Goal: Register for event/course

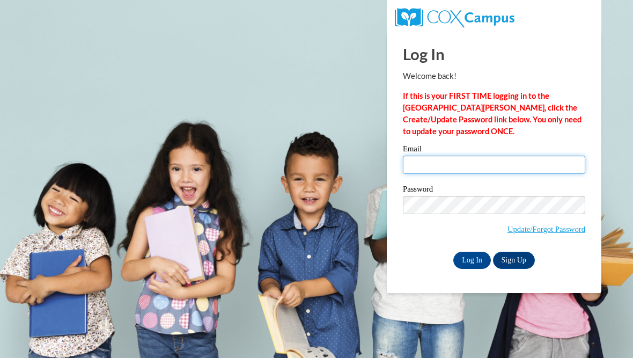
click at [433, 168] on input "Email" at bounding box center [494, 165] width 182 height 18
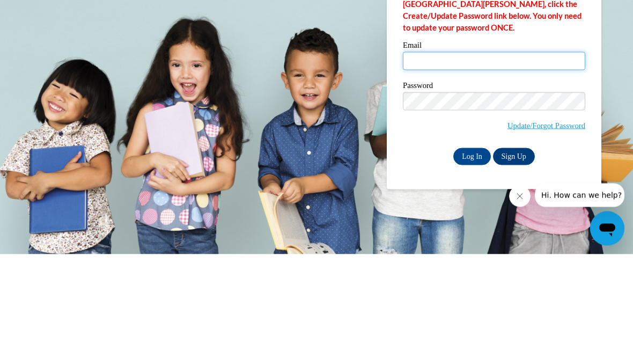
type input "[EMAIL_ADDRESS][DOMAIN_NAME]"
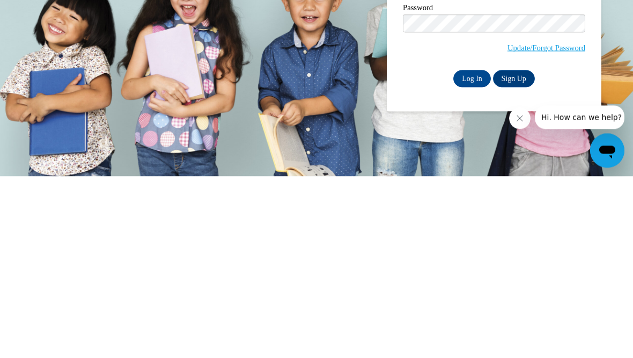
click at [475, 252] on input "Log In" at bounding box center [472, 260] width 38 height 17
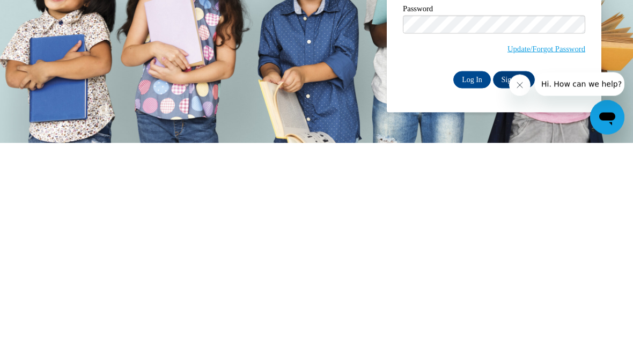
click at [473, 286] on input "Log In" at bounding box center [472, 294] width 38 height 17
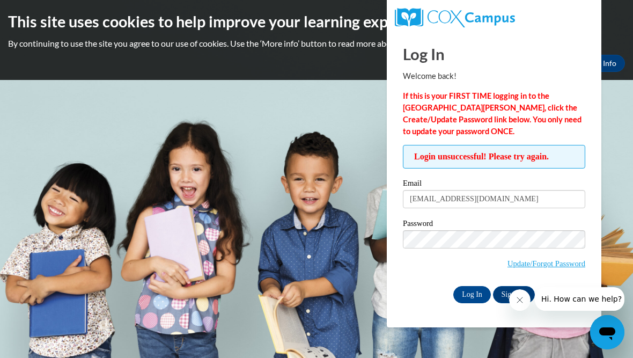
click at [471, 292] on input "Log In" at bounding box center [472, 294] width 38 height 17
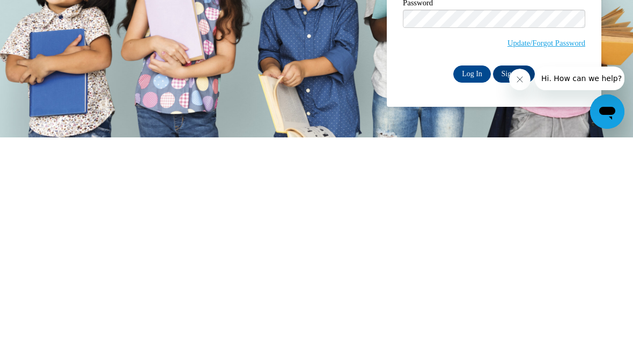
click at [472, 286] on input "Log In" at bounding box center [472, 294] width 38 height 17
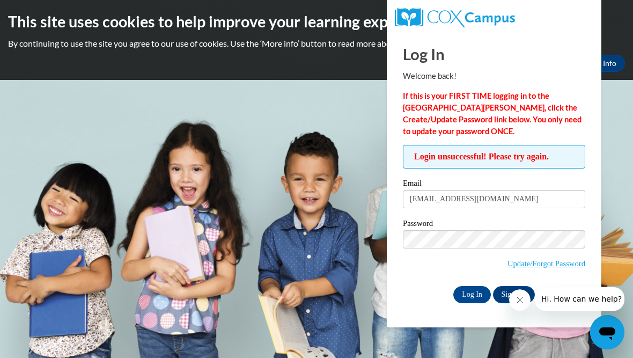
click at [477, 295] on input "Log In" at bounding box center [472, 294] width 38 height 17
click at [431, 52] on h1 "Log In" at bounding box center [494, 54] width 182 height 22
click at [424, 61] on h1 "Log In" at bounding box center [494, 54] width 182 height 22
click at [436, 83] on div "Welcome back! If this is your FIRST TIME logging in to the NEW Cox Campus, clic…" at bounding box center [494, 103] width 182 height 67
click at [441, 82] on div "Welcome back! If this is your FIRST TIME logging in to the NEW Cox Campus, clic…" at bounding box center [494, 103] width 182 height 67
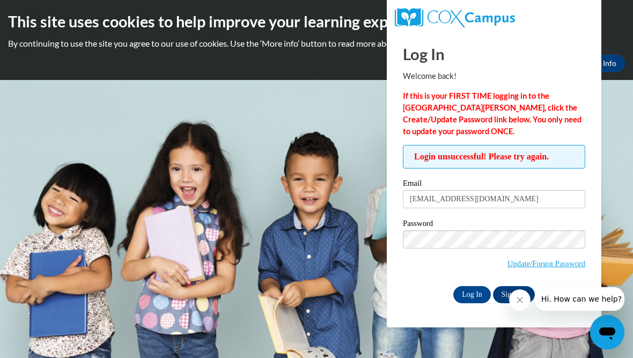
click at [521, 302] on icon "Close message from company" at bounding box center [519, 299] width 9 height 9
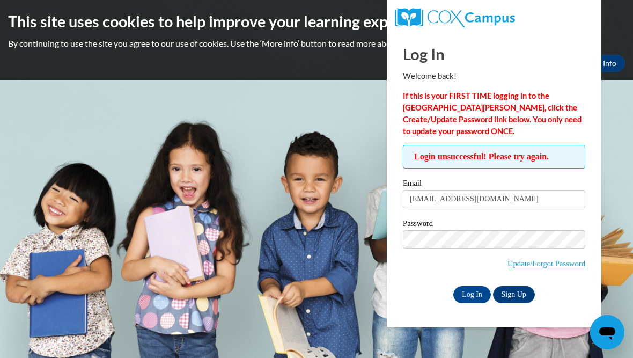
click at [518, 294] on link "Sign Up" at bounding box center [514, 294] width 42 height 17
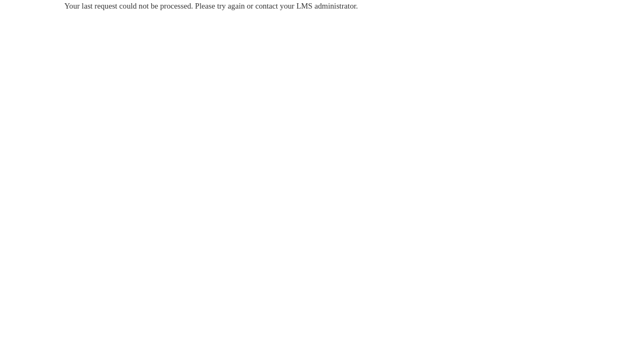
click at [255, 10] on span "Your last request could not be processed. Please try again or contact your LMS …" at bounding box center [210, 6] width 293 height 9
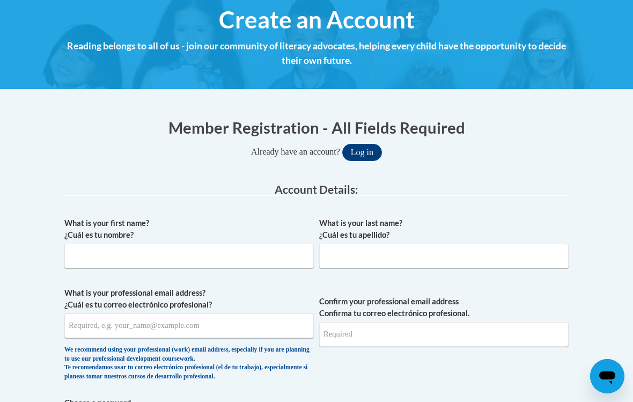
scroll to position [136, 0]
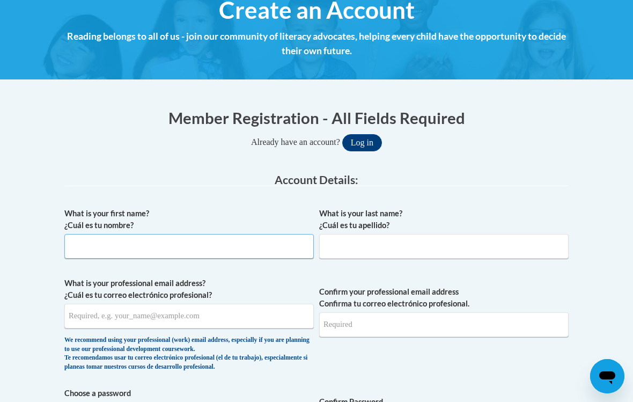
click at [192, 249] on input "What is your first name? ¿Cuál es tu nombre?" at bounding box center [188, 246] width 249 height 25
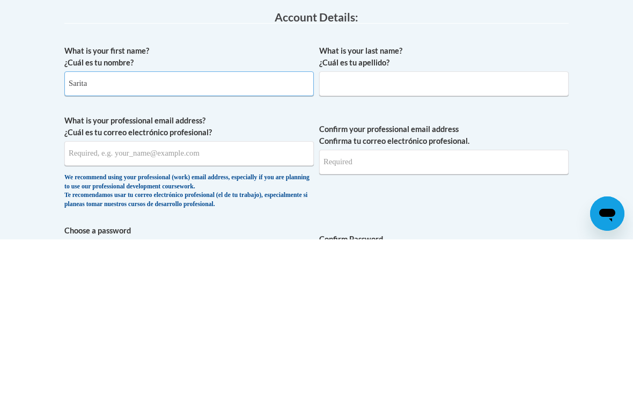
type input "Sarita"
click at [348, 234] on input "What is your last name? ¿Cuál es tu apellido?" at bounding box center [443, 246] width 249 height 25
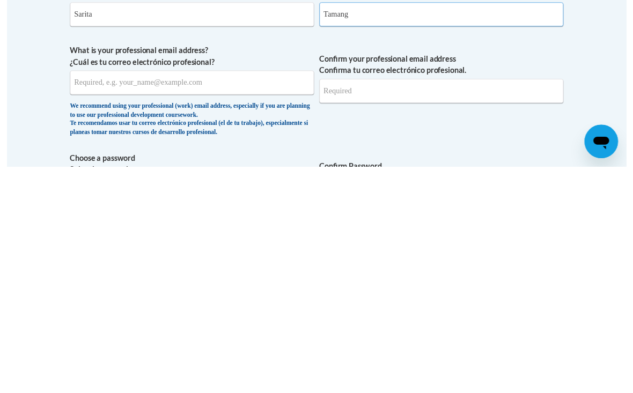
scroll to position [172, 0]
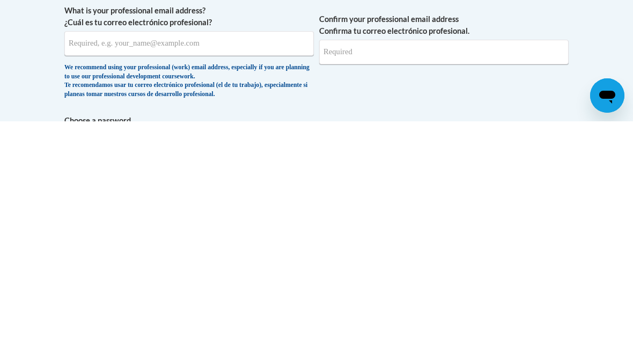
type input "Tamang"
click at [226, 268] on input "What is your professional email address? ¿Cuál es tu correo electrónico profesi…" at bounding box center [188, 280] width 249 height 25
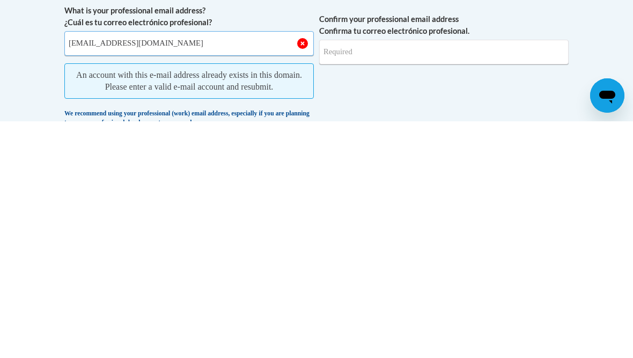
type input "tamangsarita82@gmail.com"
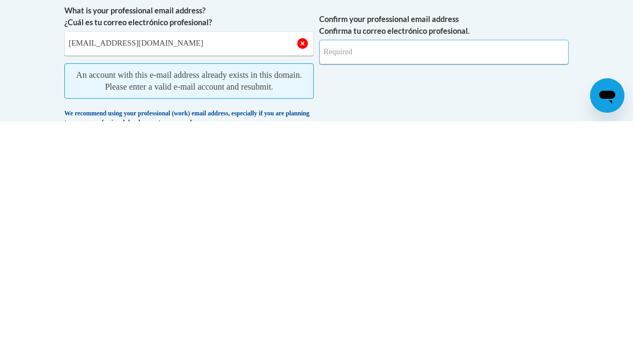
click at [350, 276] on input "Confirm your professional email address Confirma tu correo electrónico profesio…" at bounding box center [443, 288] width 249 height 25
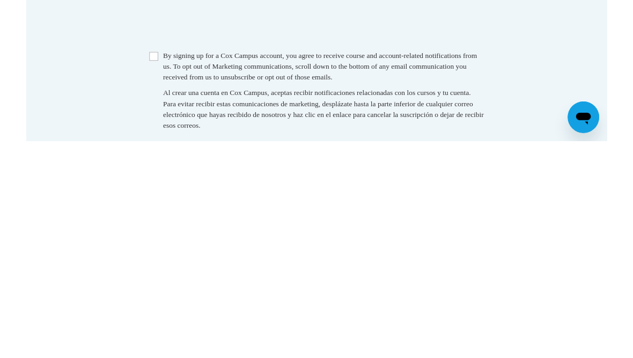
scroll to position [716, 0]
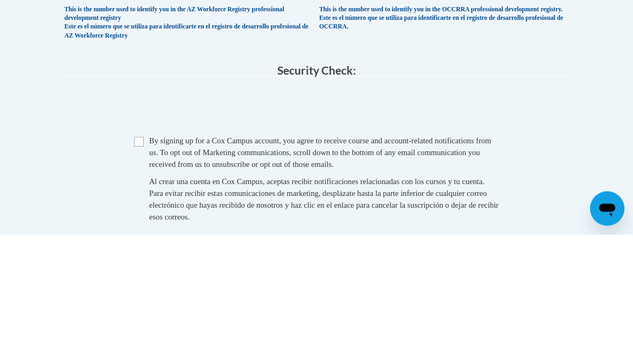
type input "tamangsarita82@gmail.com"
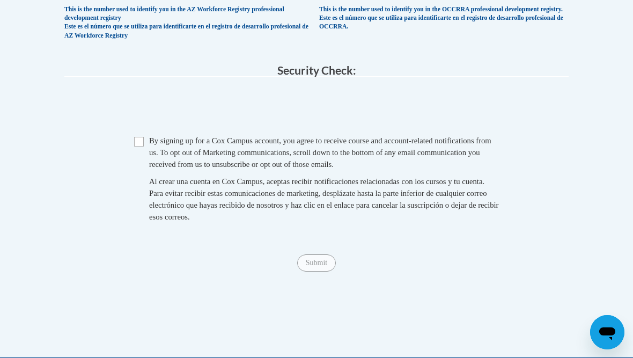
click at [151, 136] on span "By signing up for a Cox Campus account, you agree to receive course and account…" at bounding box center [320, 152] width 342 height 32
click at [143, 137] on input "Checkbox" at bounding box center [139, 142] width 10 height 10
checkbox input "true"
click at [331, 260] on div "Submit Submit" at bounding box center [316, 262] width 504 height 17
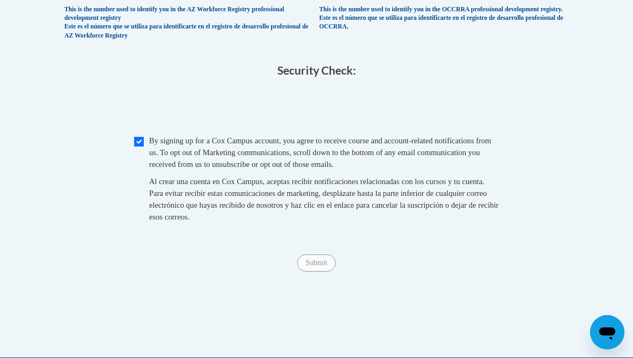
click at [326, 258] on span "Submit" at bounding box center [316, 262] width 39 height 9
click at [329, 257] on div "Submit Submit" at bounding box center [316, 262] width 504 height 17
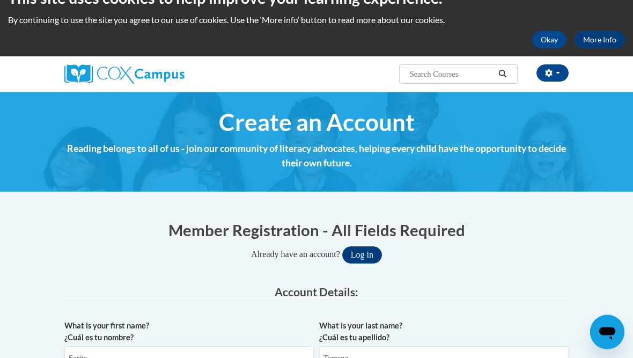
scroll to position [0, 0]
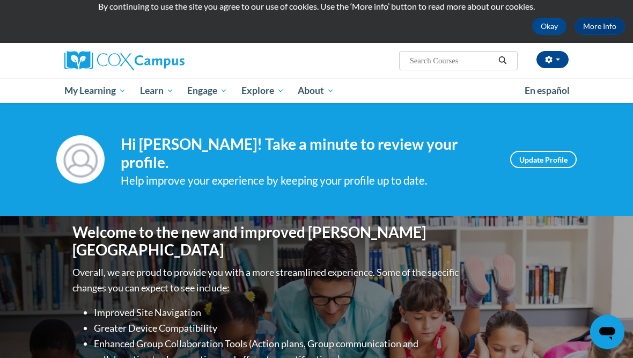
scroll to position [36, 0]
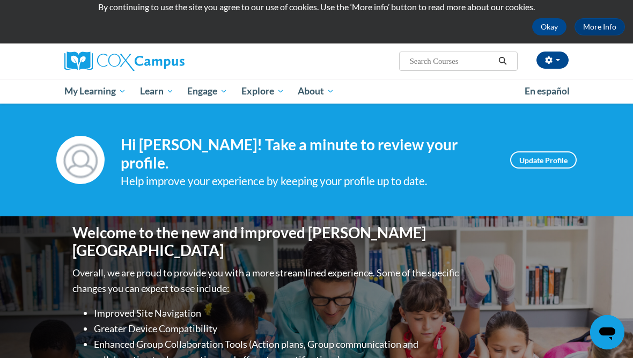
click at [116, 230] on h1 "Welcome to the new and improved Cox Campus" at bounding box center [266, 242] width 389 height 36
click at [0, 0] on link "Early Care and Learning" at bounding box center [0, 0] width 0 height 0
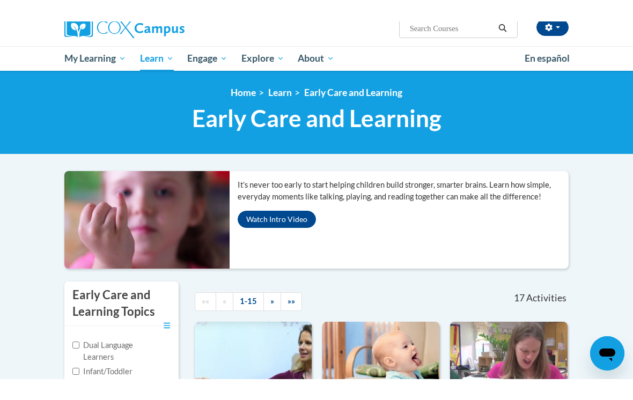
scroll to position [89, 0]
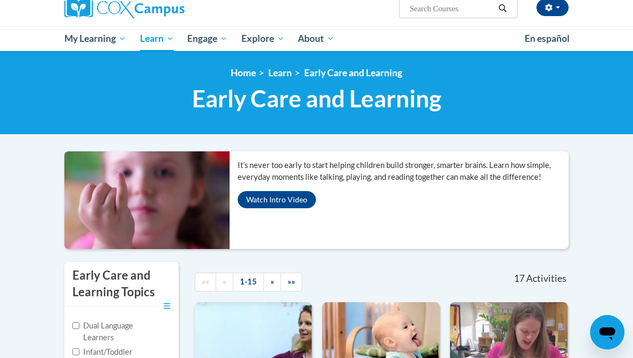
click at [288, 205] on button "Watch Intro Video" at bounding box center [277, 199] width 78 height 17
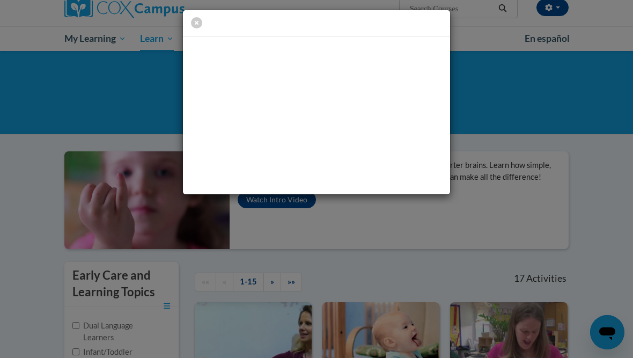
click at [196, 20] on icon "button" at bounding box center [196, 22] width 11 height 11
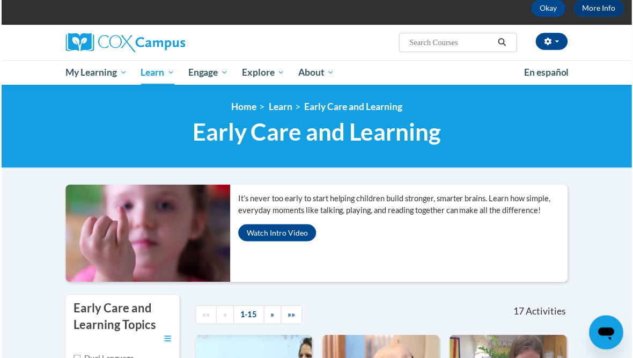
scroll to position [55, 0]
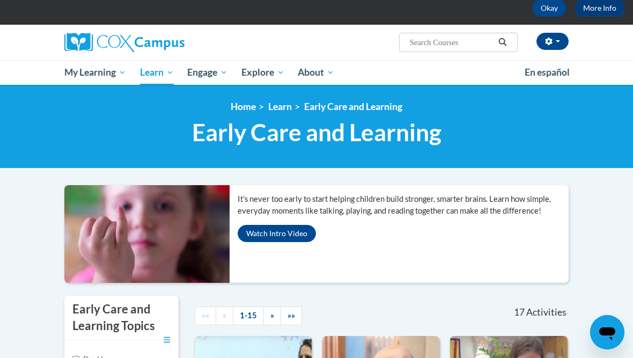
click at [0, 0] on span "My Course Progress" at bounding box center [0, 0] width 0 height 0
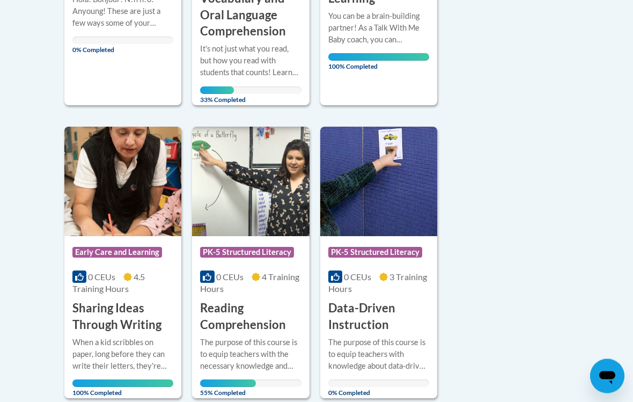
scroll to position [825, 0]
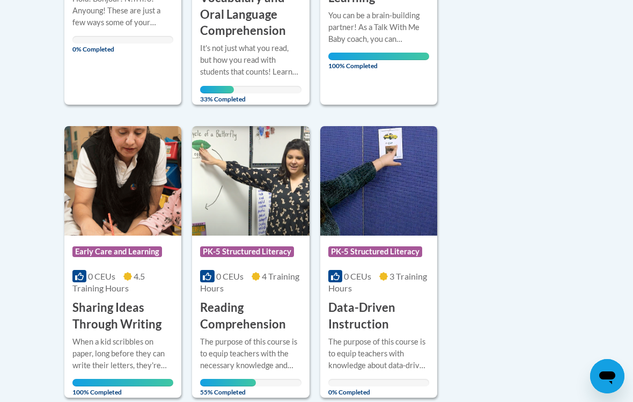
click at [281, 299] on h3 "Reading Comprehension" at bounding box center [250, 315] width 101 height 33
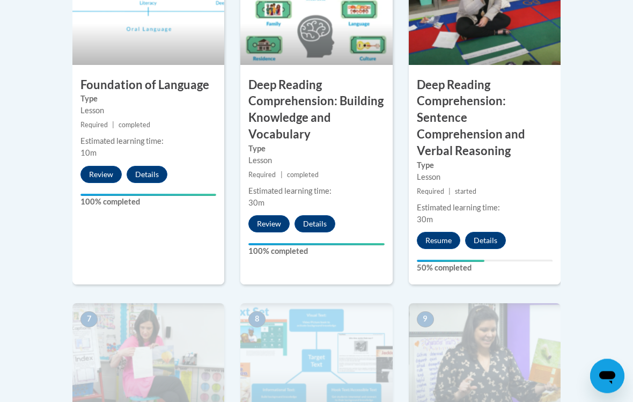
scroll to position [707, 0]
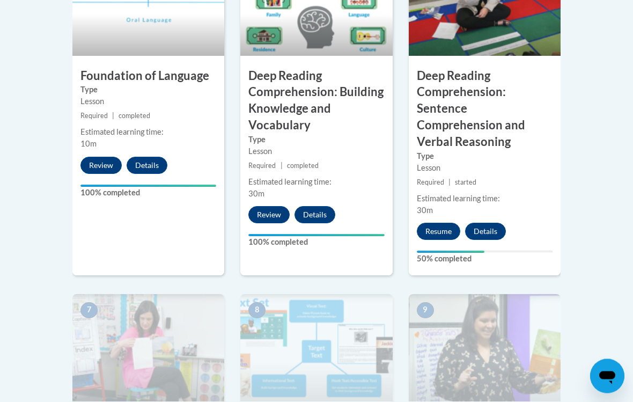
click at [476, 116] on h3 "Deep Reading Comprehension: Sentence Comprehension and Verbal Reasoning" at bounding box center [485, 109] width 152 height 83
click at [491, 223] on button "Details" at bounding box center [485, 231] width 41 height 17
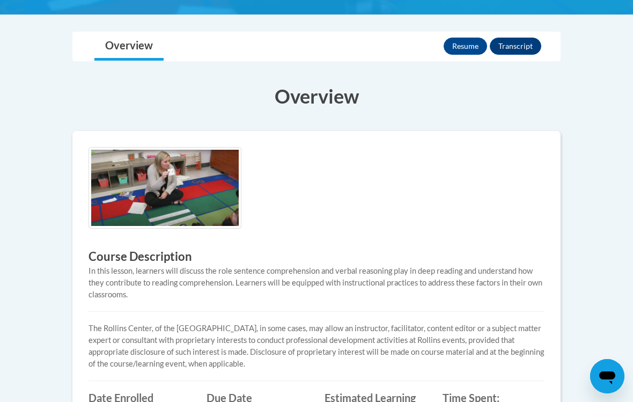
scroll to position [267, 0]
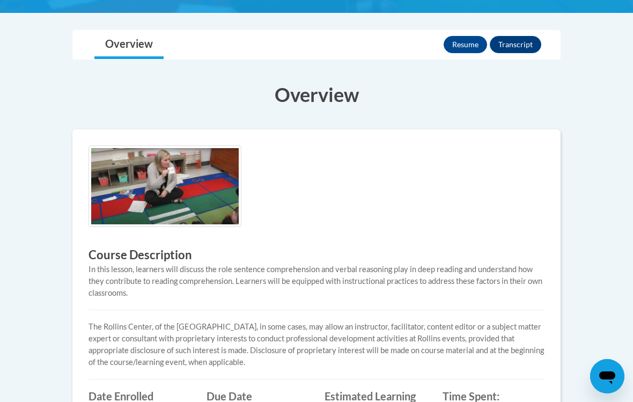
click at [462, 47] on button "Resume" at bounding box center [465, 44] width 43 height 17
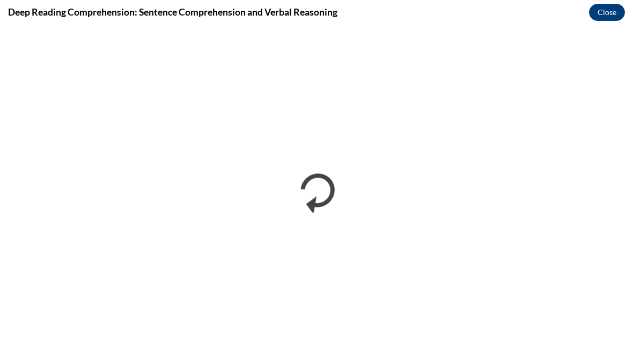
scroll to position [0, 0]
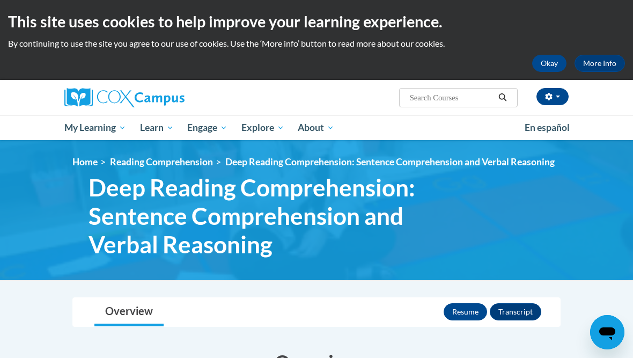
click at [458, 303] on button "Resume" at bounding box center [465, 311] width 43 height 17
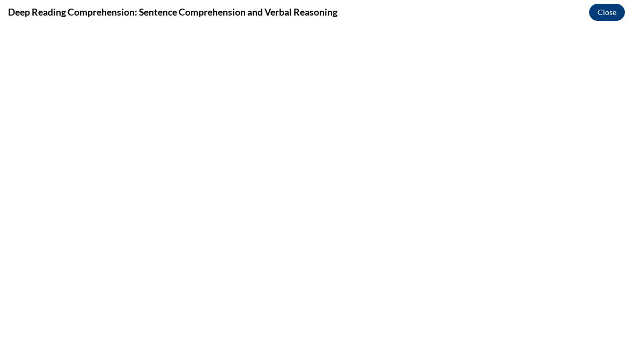
click at [472, 313] on div "Deep Reading Comprehension: Sentence Comprehension and Verbal Reasoning Close" at bounding box center [316, 179] width 633 height 358
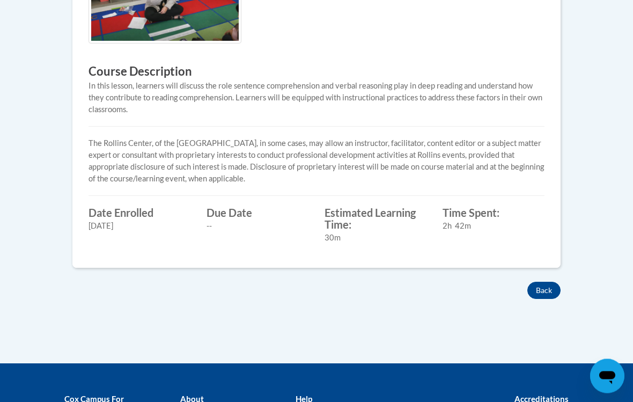
scroll to position [450, 0]
click at [542, 288] on button "Back" at bounding box center [543, 290] width 33 height 17
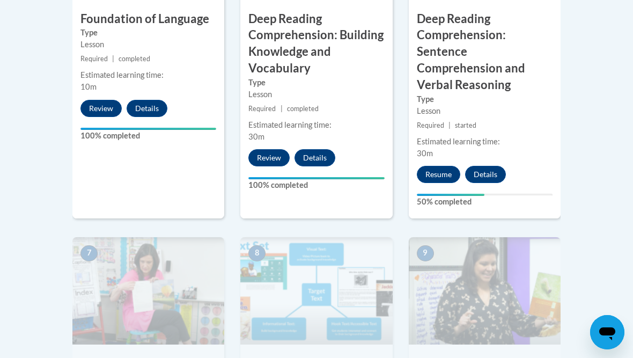
scroll to position [764, 0]
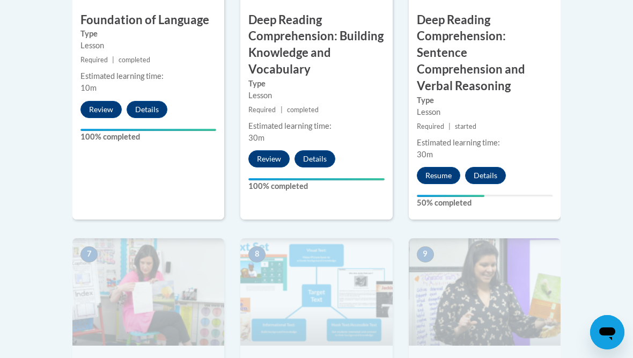
click at [446, 167] on button "Resume" at bounding box center [438, 175] width 43 height 17
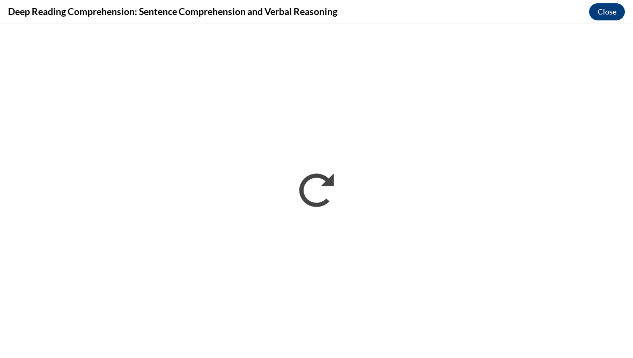
scroll to position [0, 0]
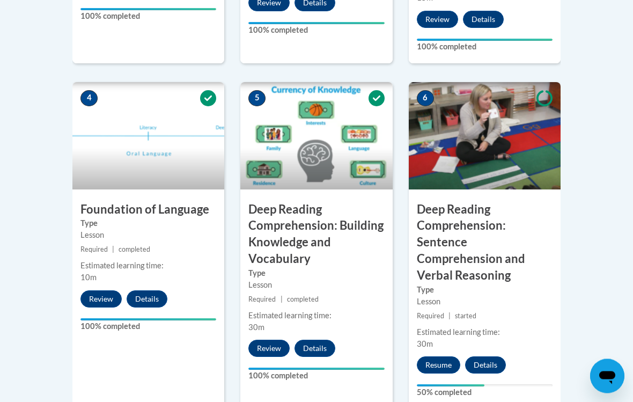
scroll to position [574, 0]
click at [327, 348] on button "Details" at bounding box center [314, 347] width 41 height 17
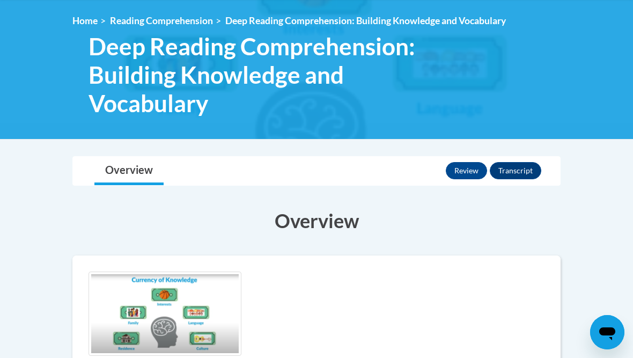
scroll to position [109, 0]
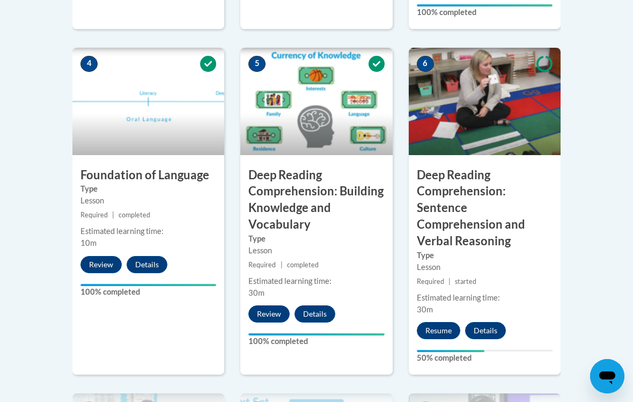
scroll to position [624, 0]
